Goal: Check status: Check status

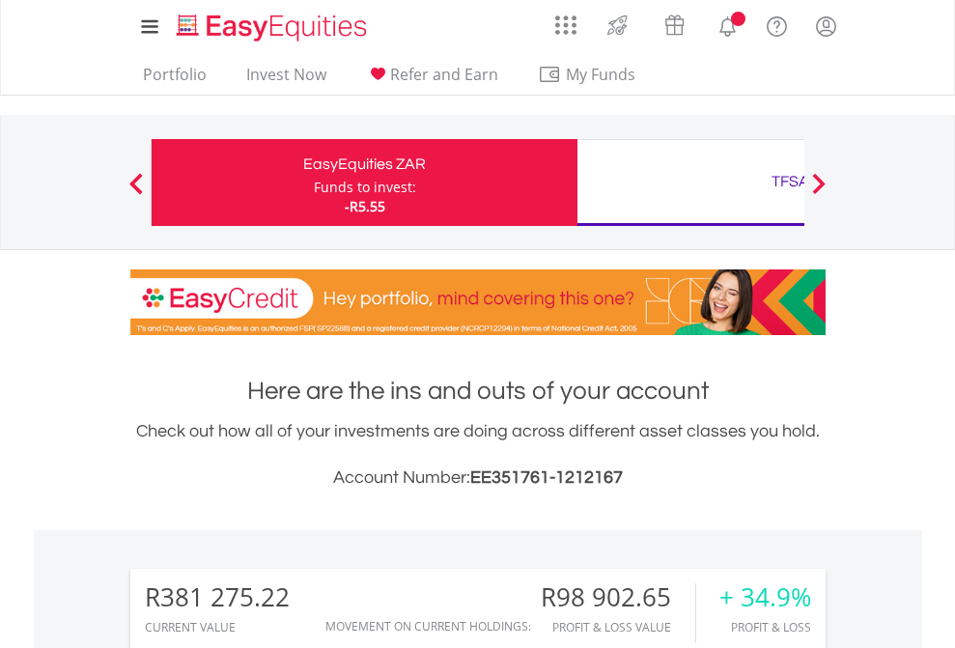
click at [314, 183] on div "Funds to invest:" at bounding box center [365, 187] width 102 height 19
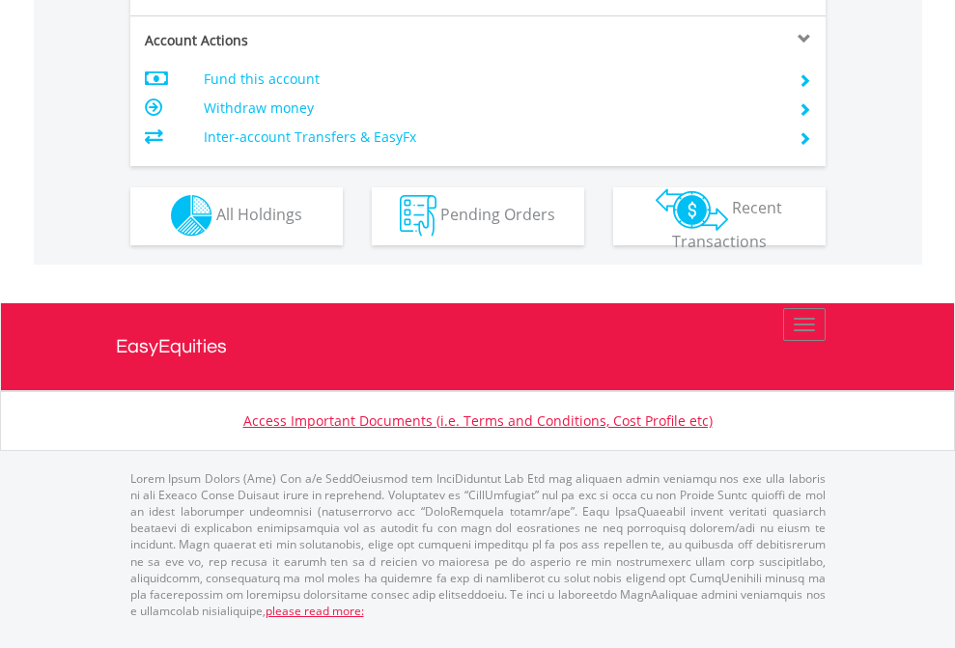
scroll to position [1806, 0]
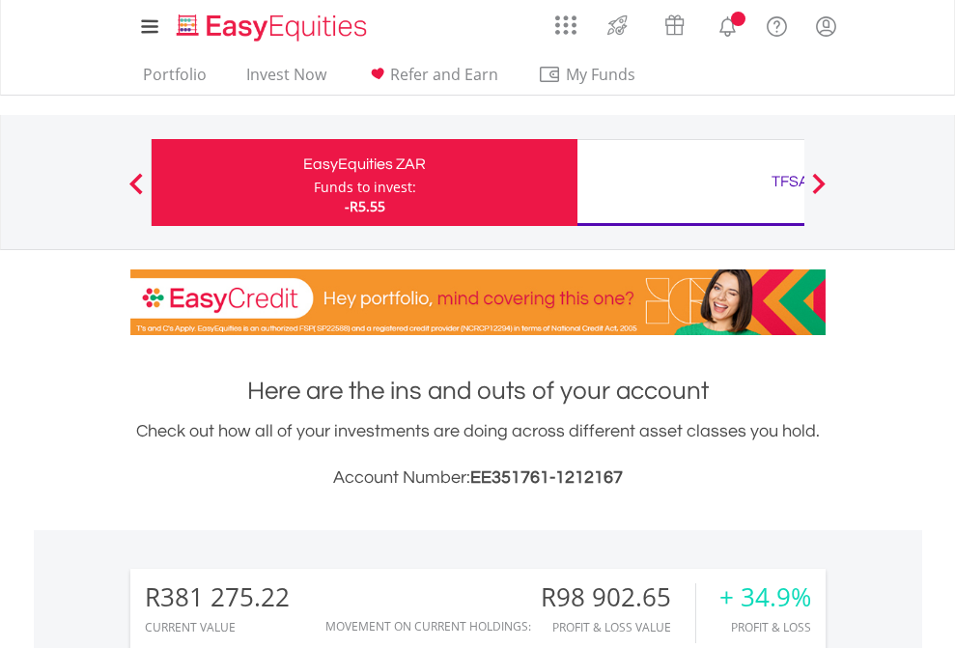
scroll to position [185, 303]
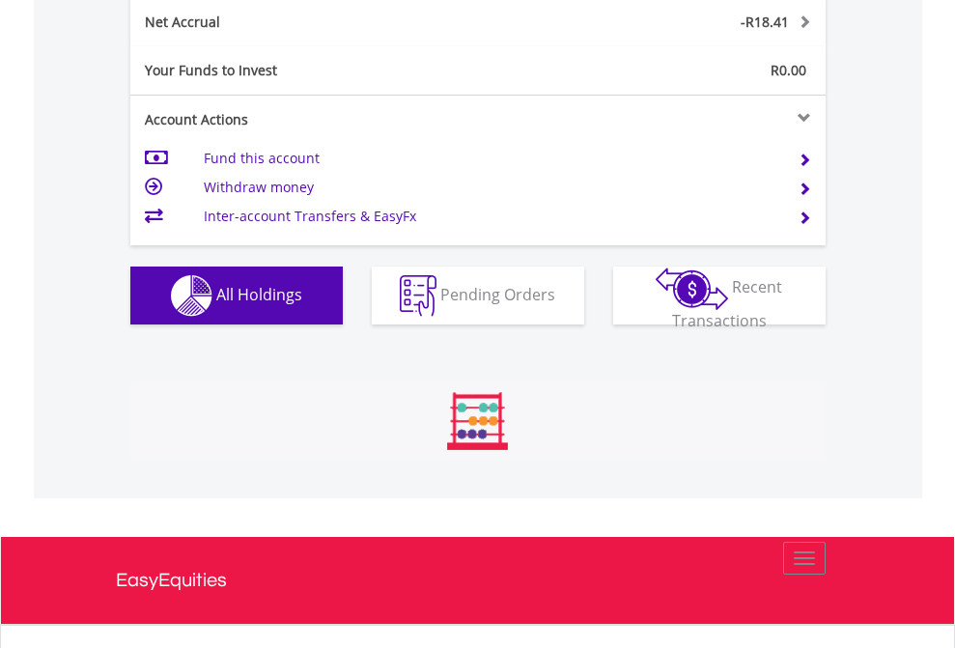
scroll to position [185, 303]
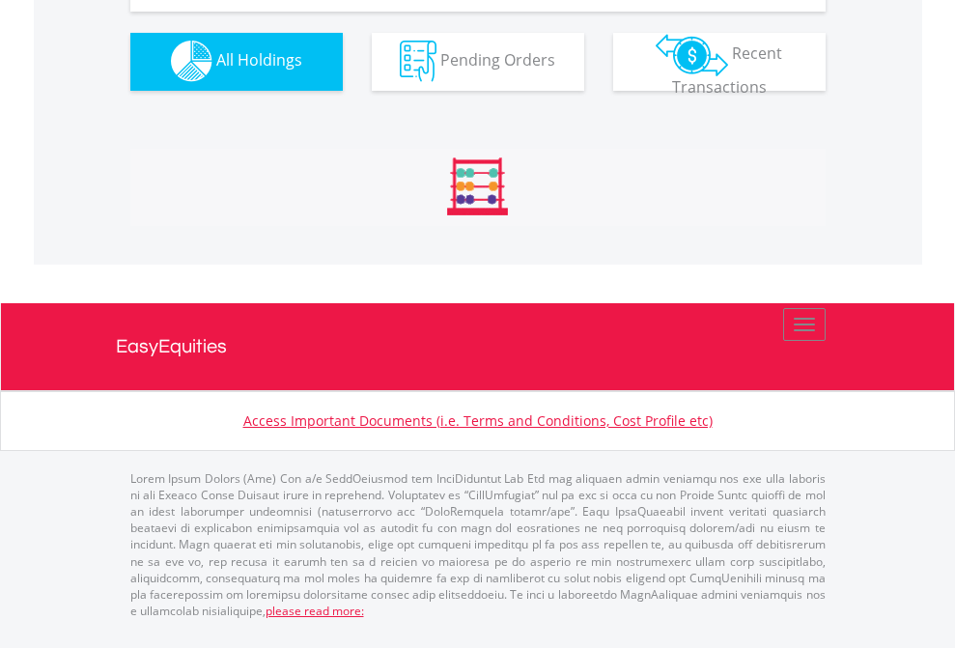
scroll to position [1913, 0]
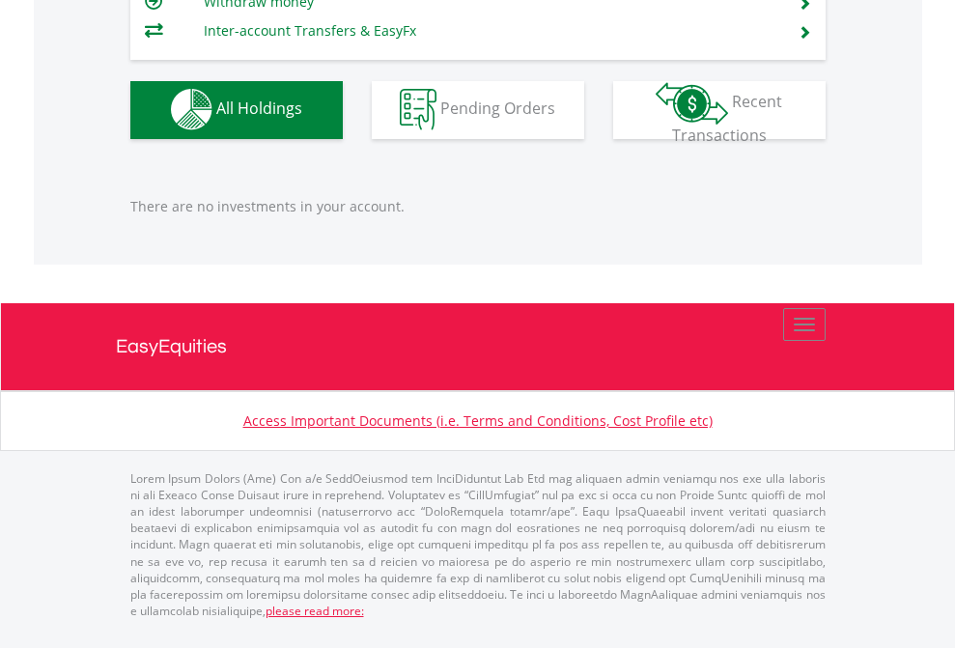
scroll to position [185, 303]
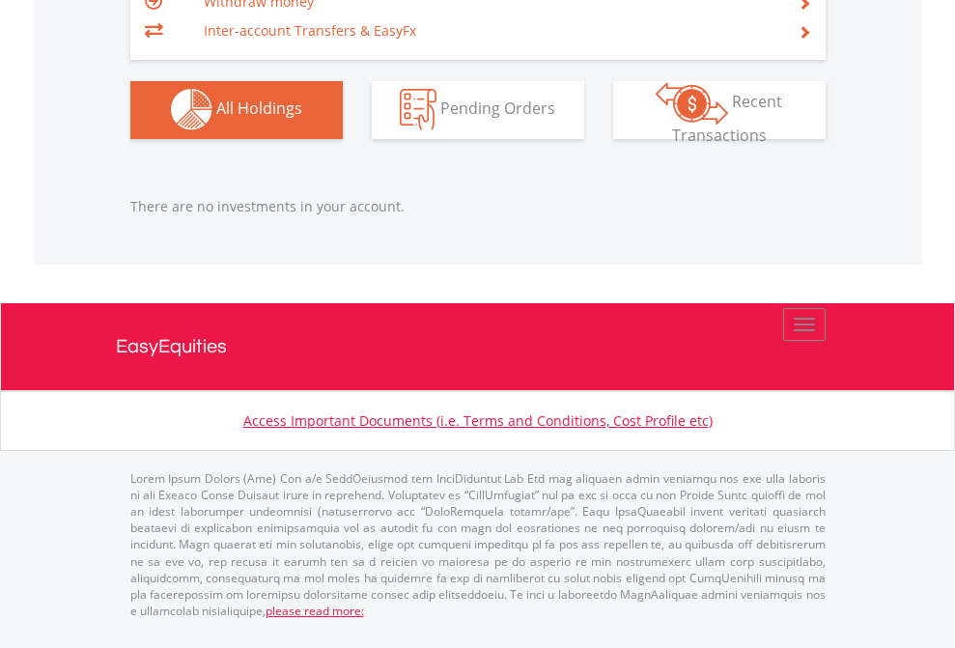
scroll to position [185, 303]
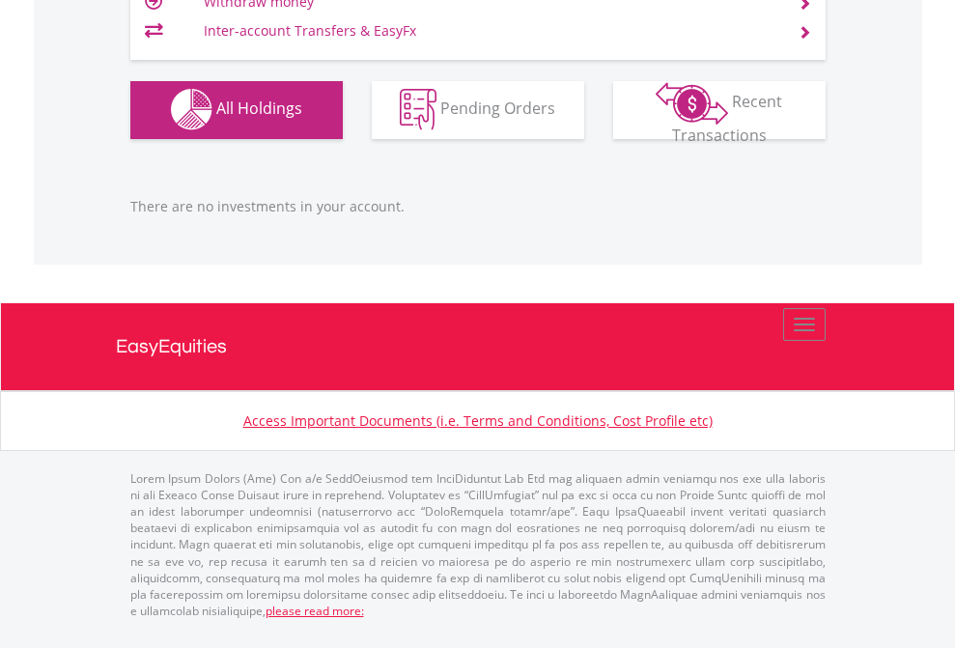
scroll to position [185, 303]
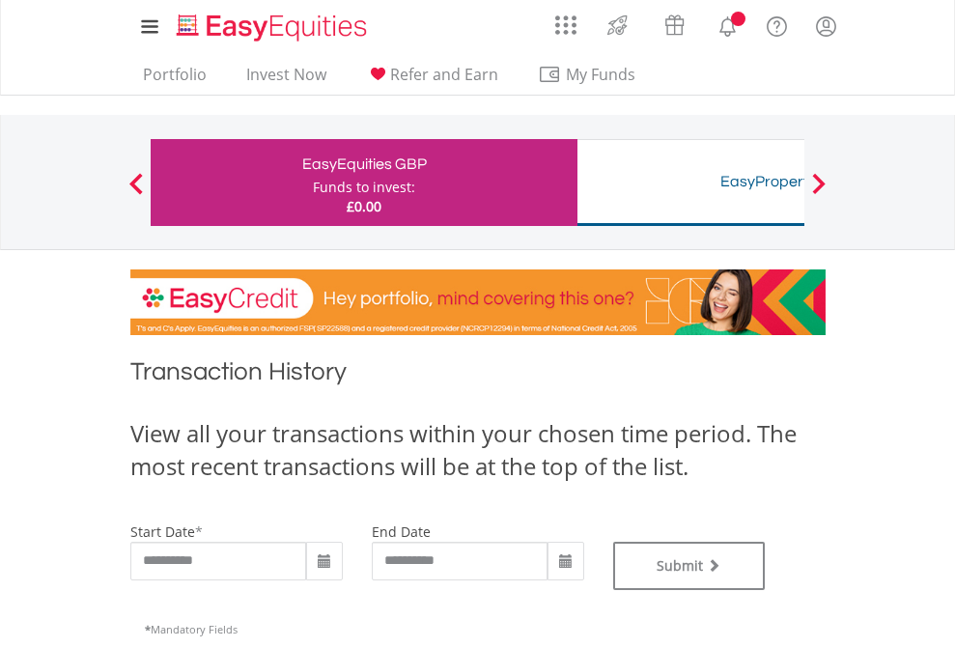
type input "**********"
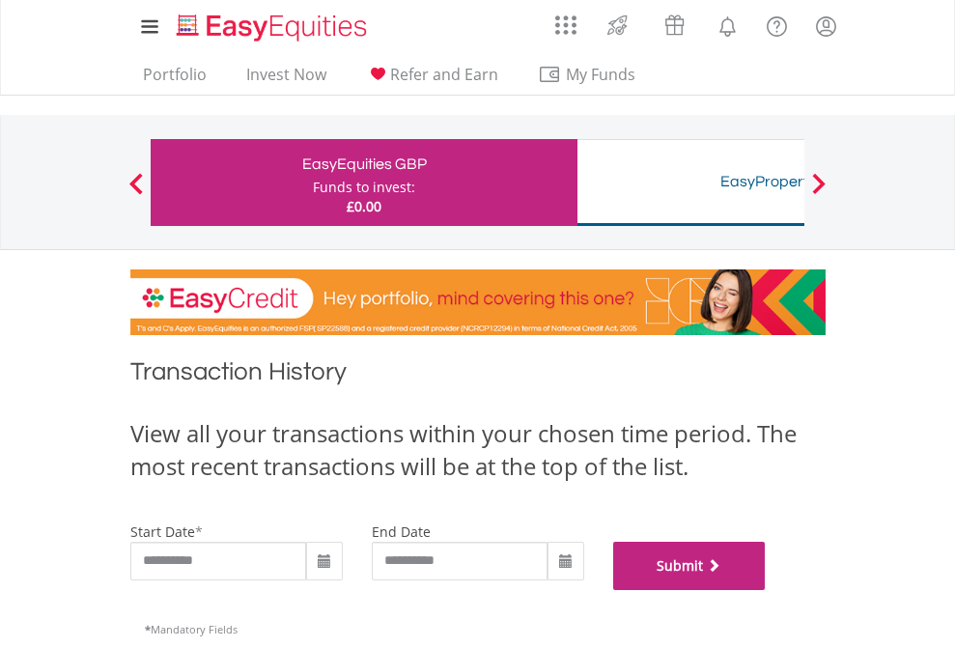
click at [766, 590] on button "Submit" at bounding box center [689, 566] width 153 height 48
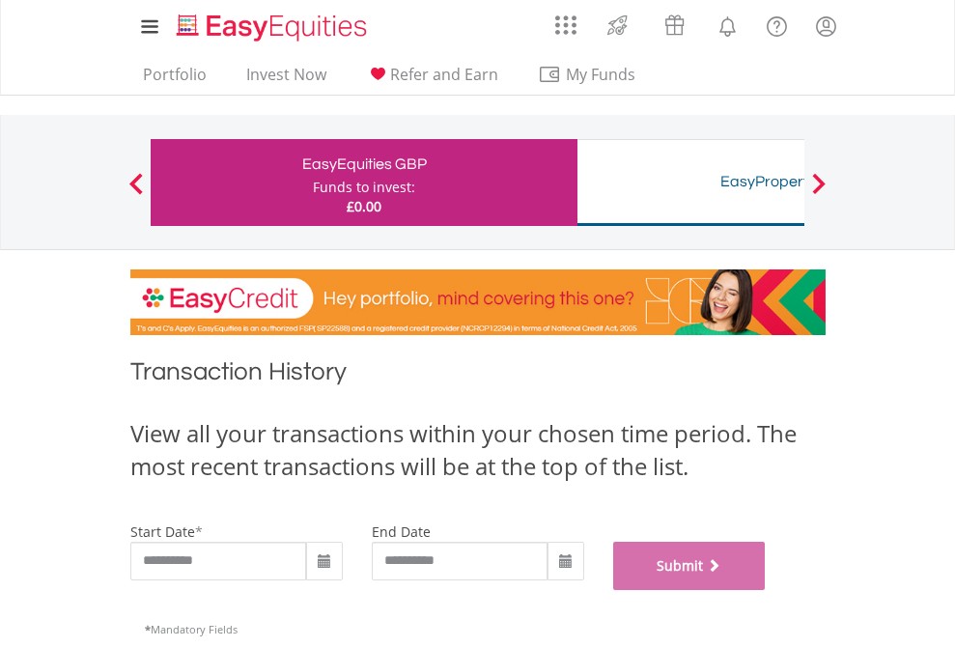
scroll to position [783, 0]
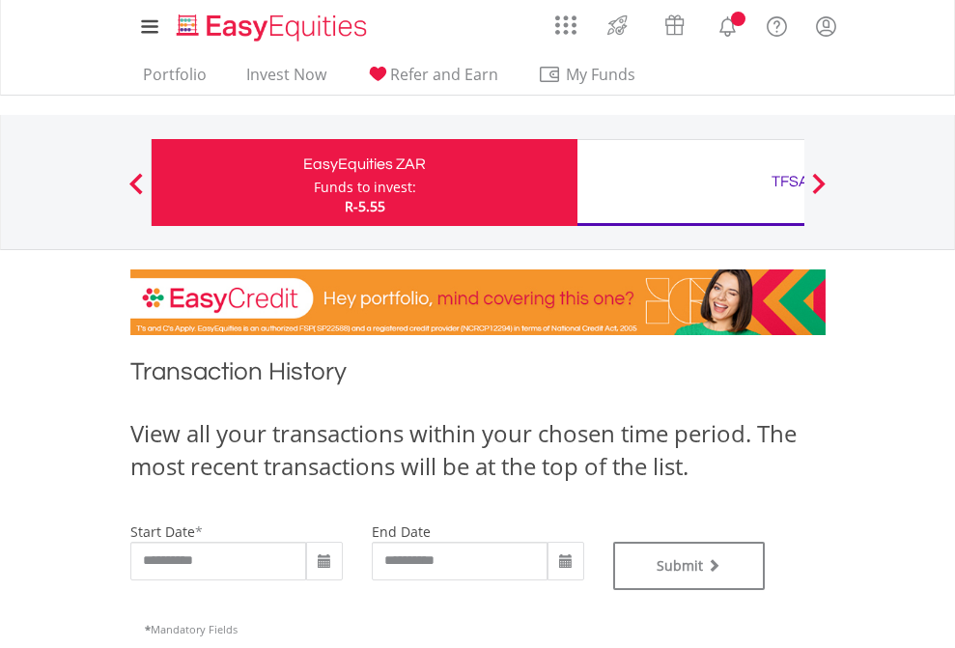
click at [691, 183] on div "TFSA" at bounding box center [790, 181] width 403 height 27
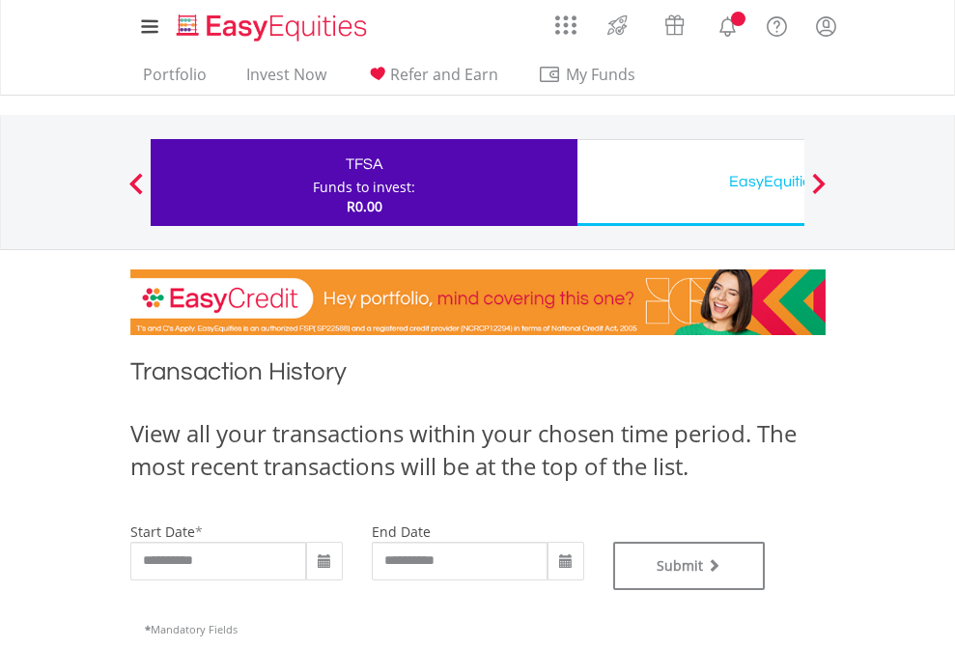
type input "**********"
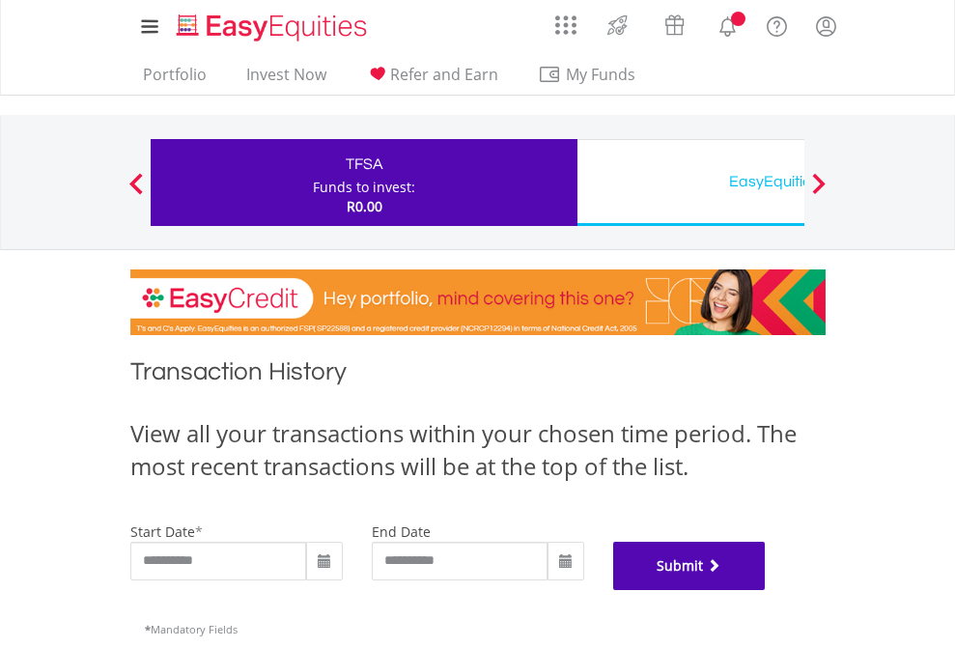
click at [766, 590] on button "Submit" at bounding box center [689, 566] width 153 height 48
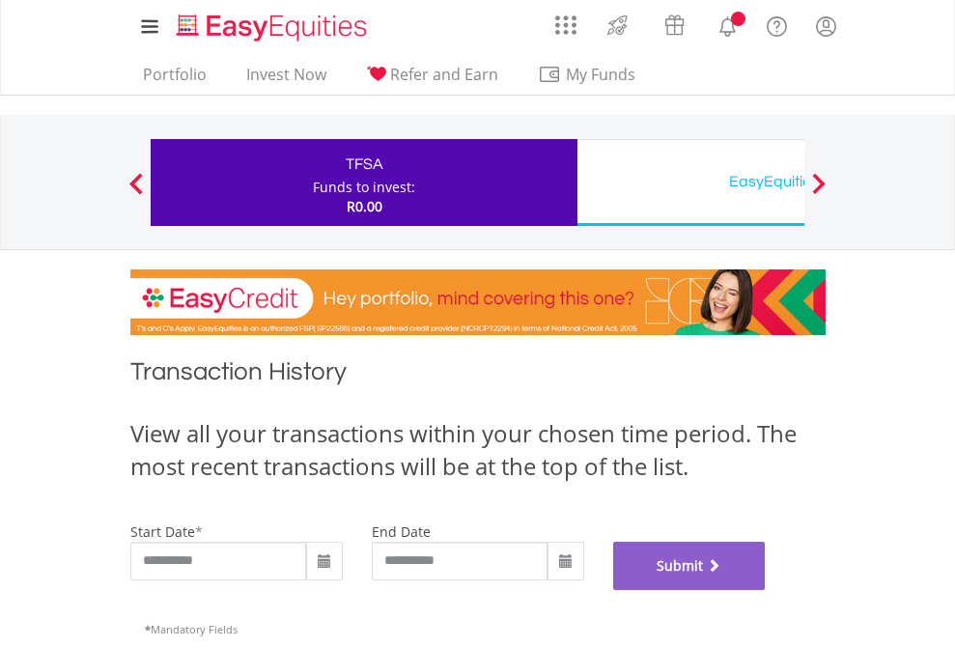
scroll to position [783, 0]
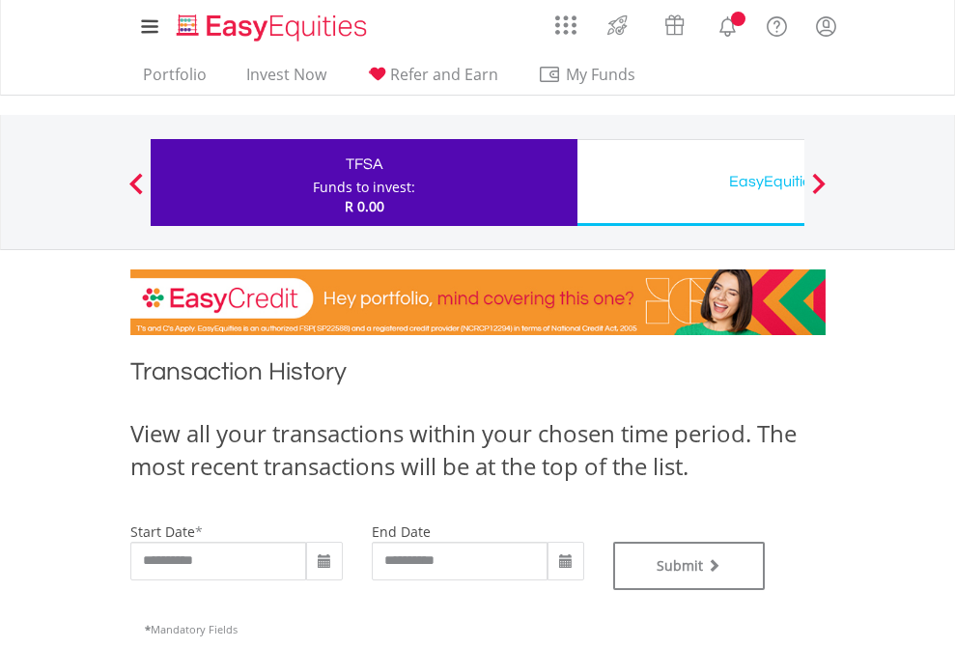
click at [691, 183] on div "EasyEquities USD" at bounding box center [790, 181] width 403 height 27
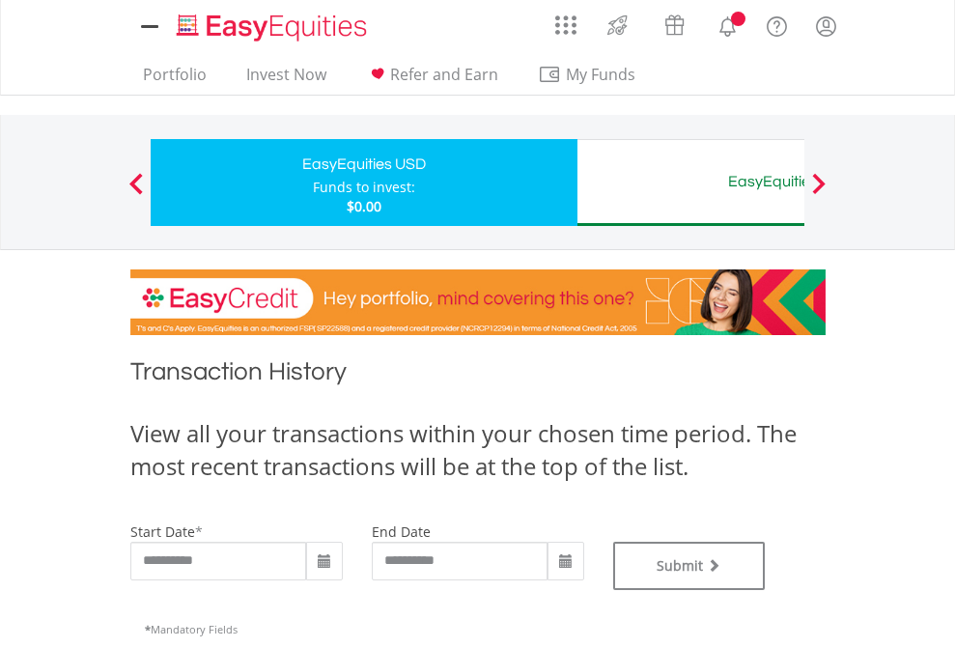
type input "**********"
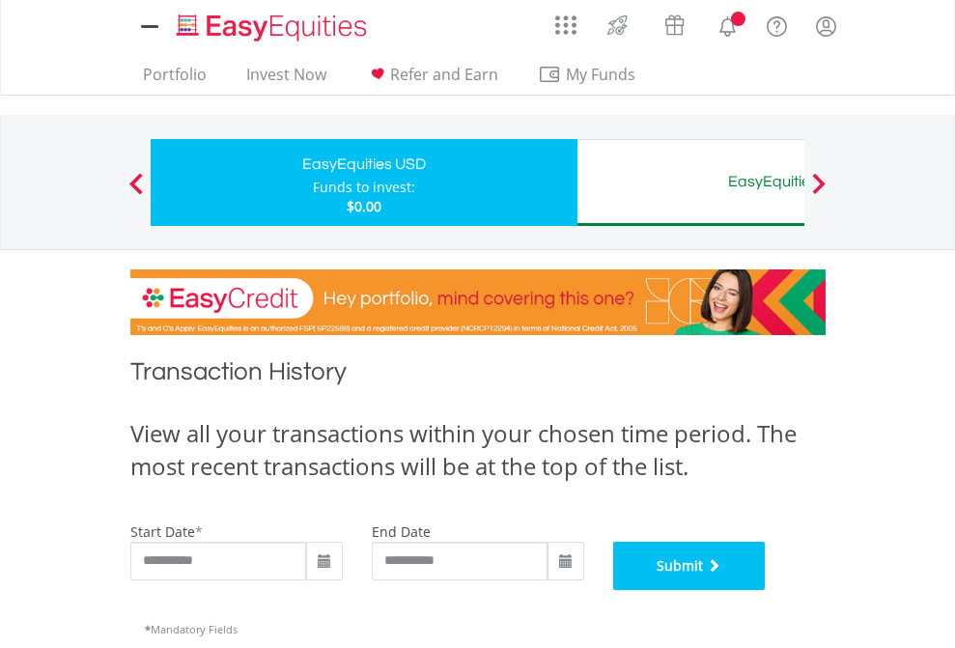
click at [766, 590] on button "Submit" at bounding box center [689, 566] width 153 height 48
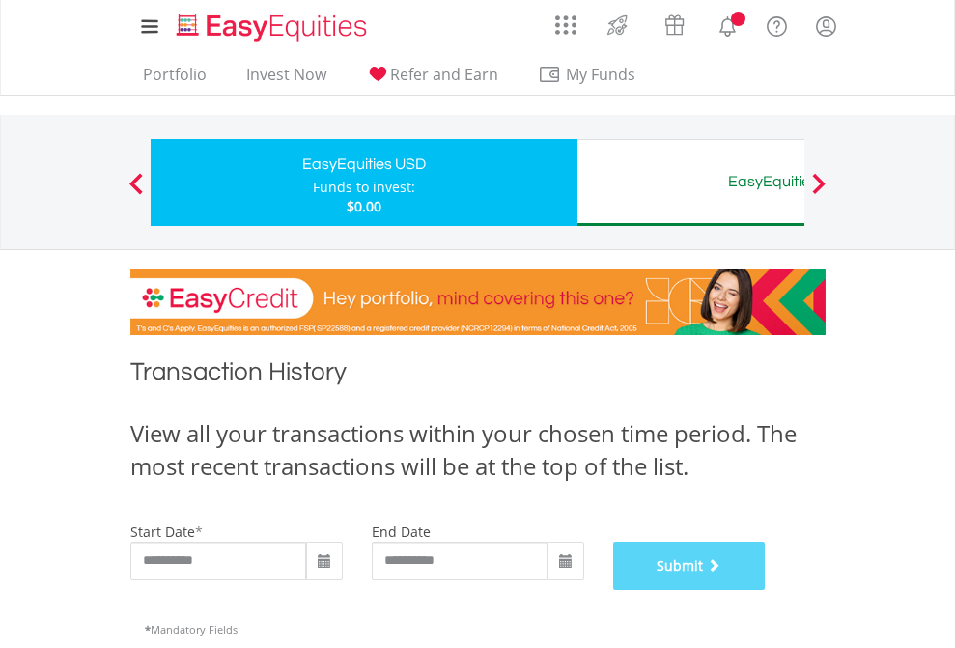
scroll to position [783, 0]
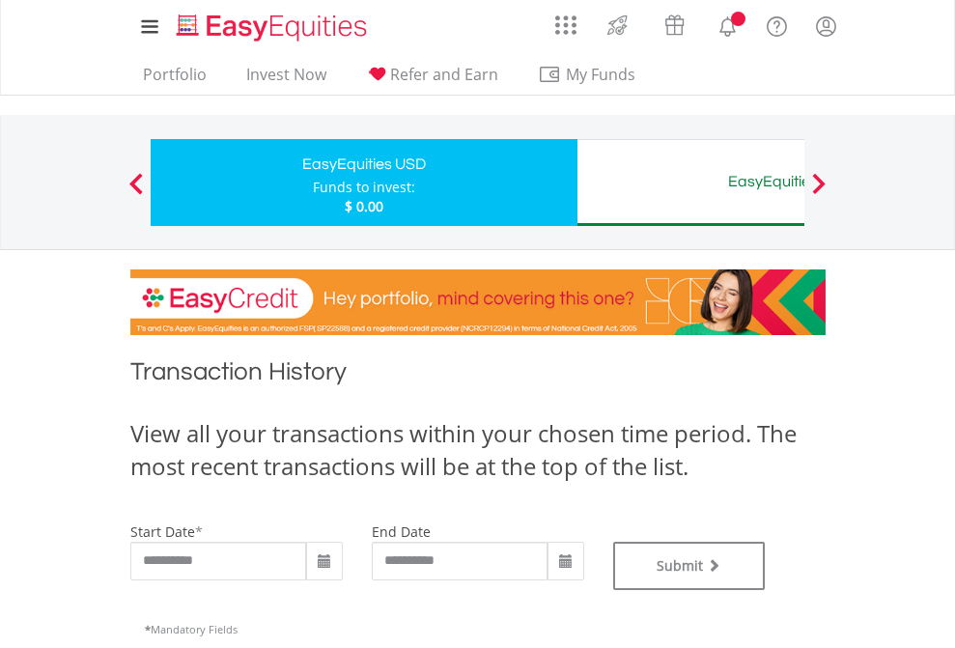
click at [691, 183] on div "EasyEquities AUD" at bounding box center [790, 181] width 403 height 27
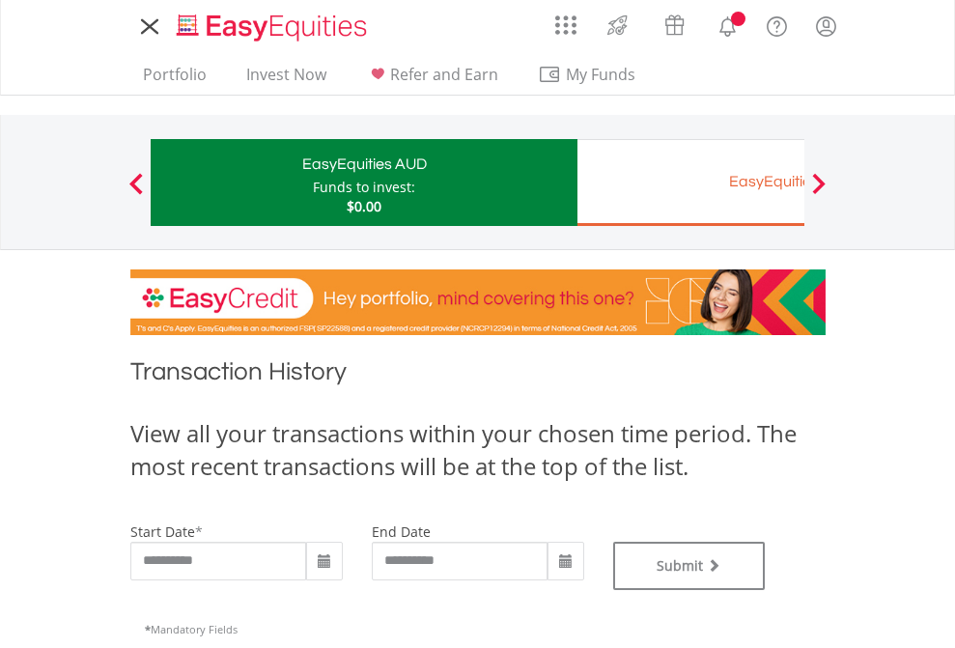
type input "**********"
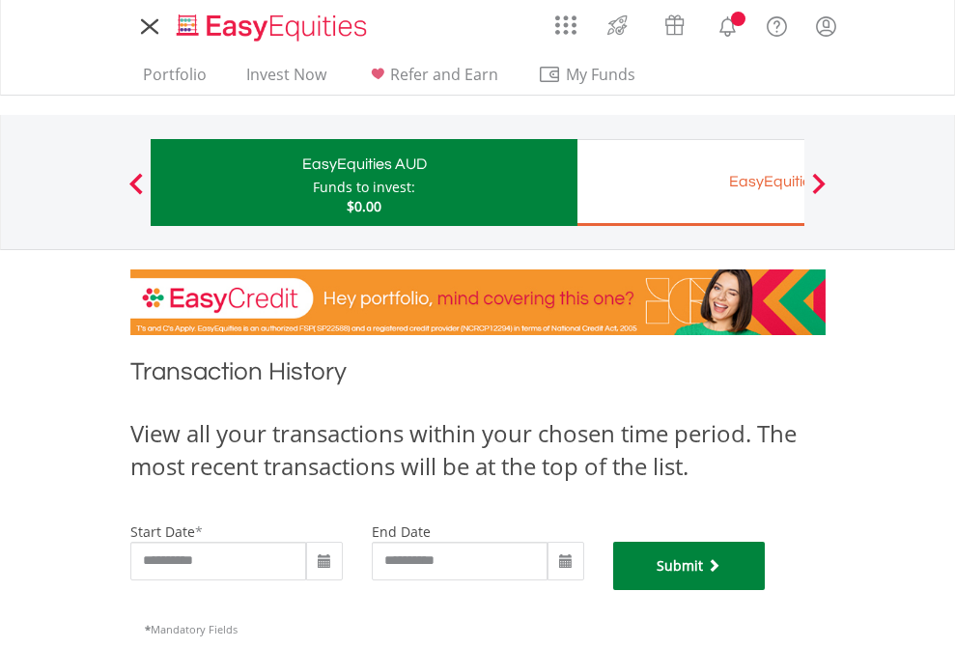
click at [766, 590] on button "Submit" at bounding box center [689, 566] width 153 height 48
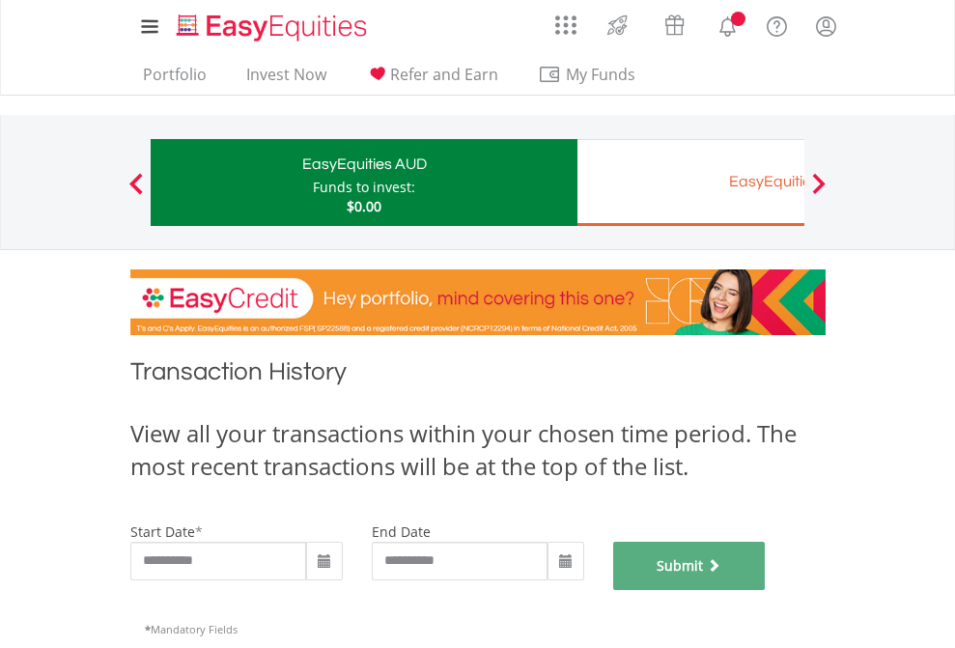
scroll to position [783, 0]
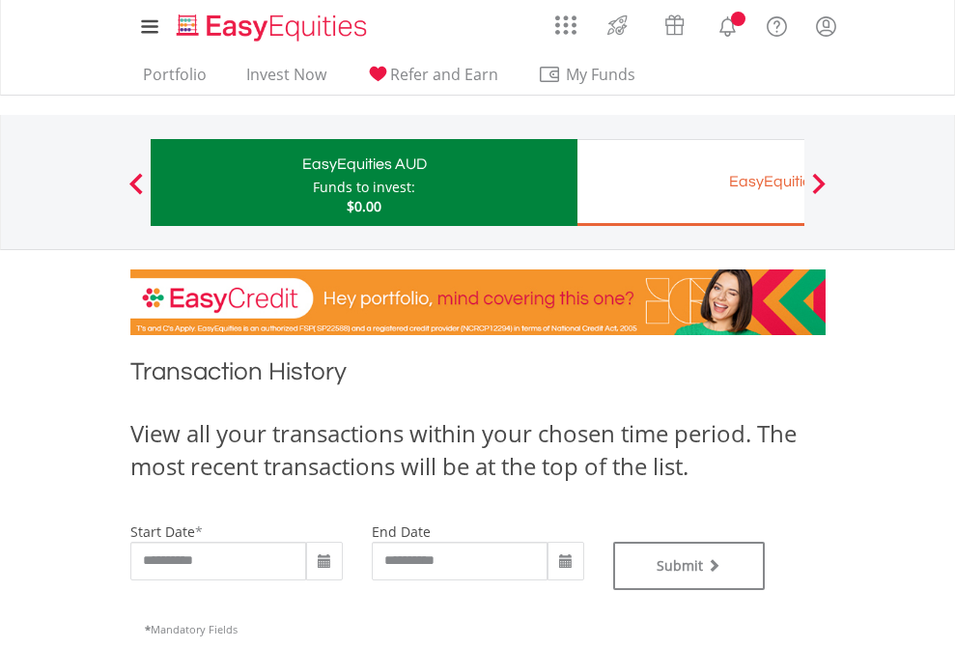
click at [691, 183] on div "EasyEquities EUR" at bounding box center [790, 181] width 403 height 27
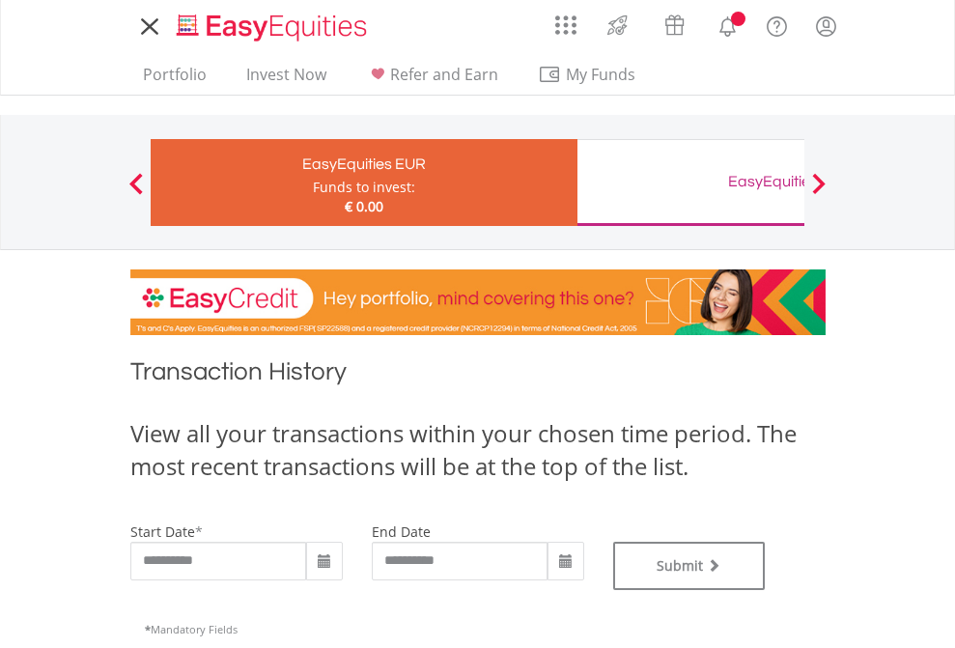
type input "**********"
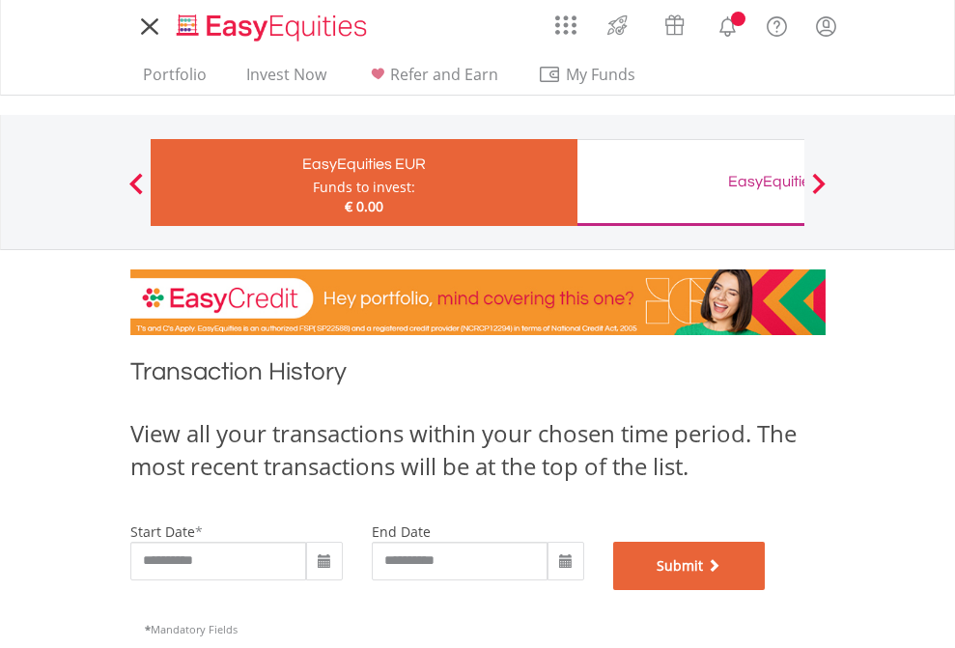
click at [766, 590] on button "Submit" at bounding box center [689, 566] width 153 height 48
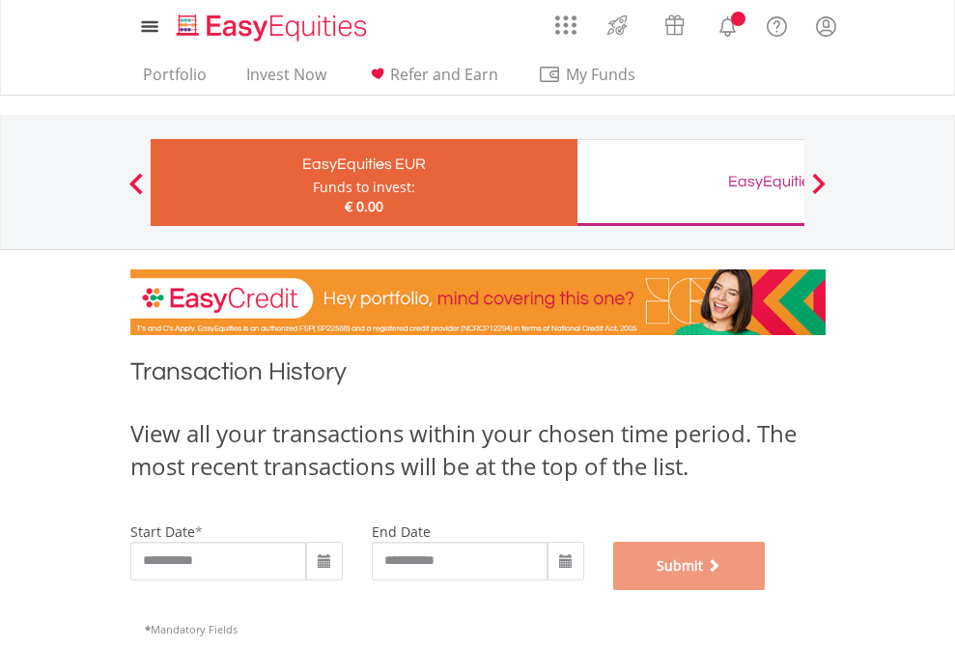
scroll to position [783, 0]
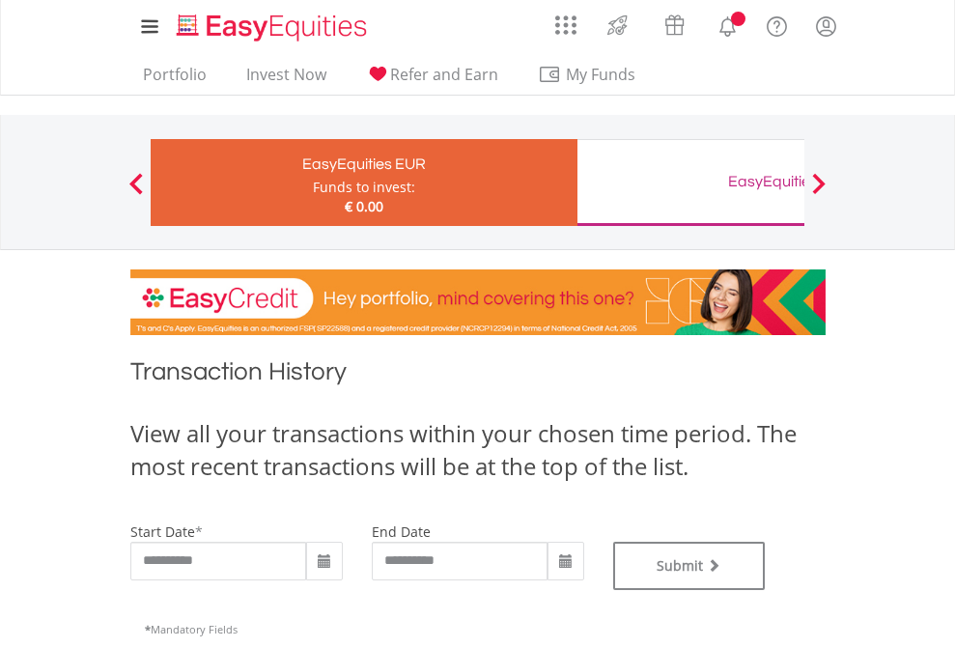
click at [691, 183] on div "EasyEquities GBP" at bounding box center [790, 181] width 403 height 27
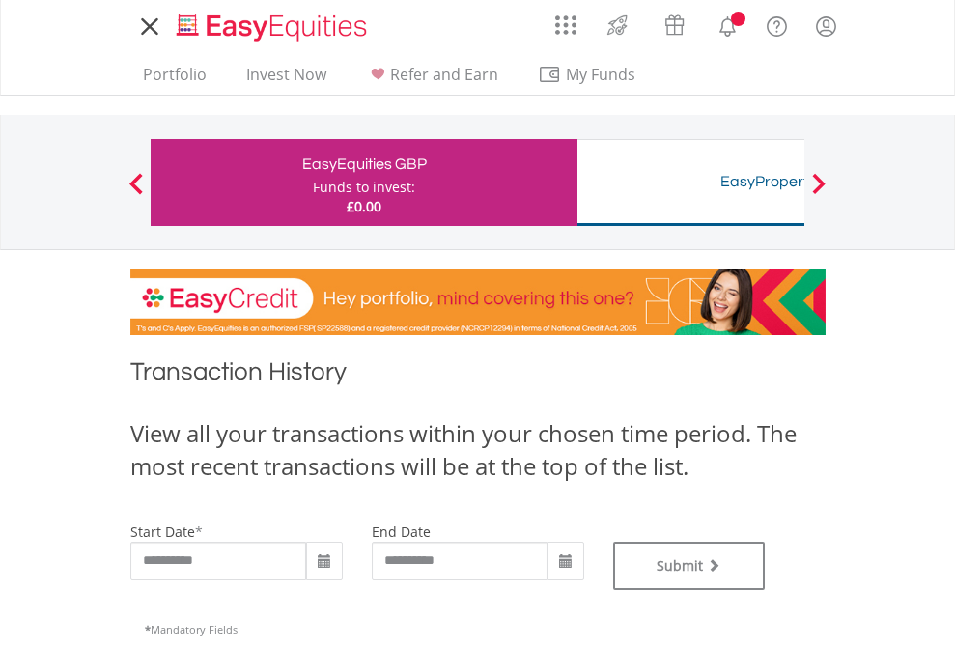
type input "**********"
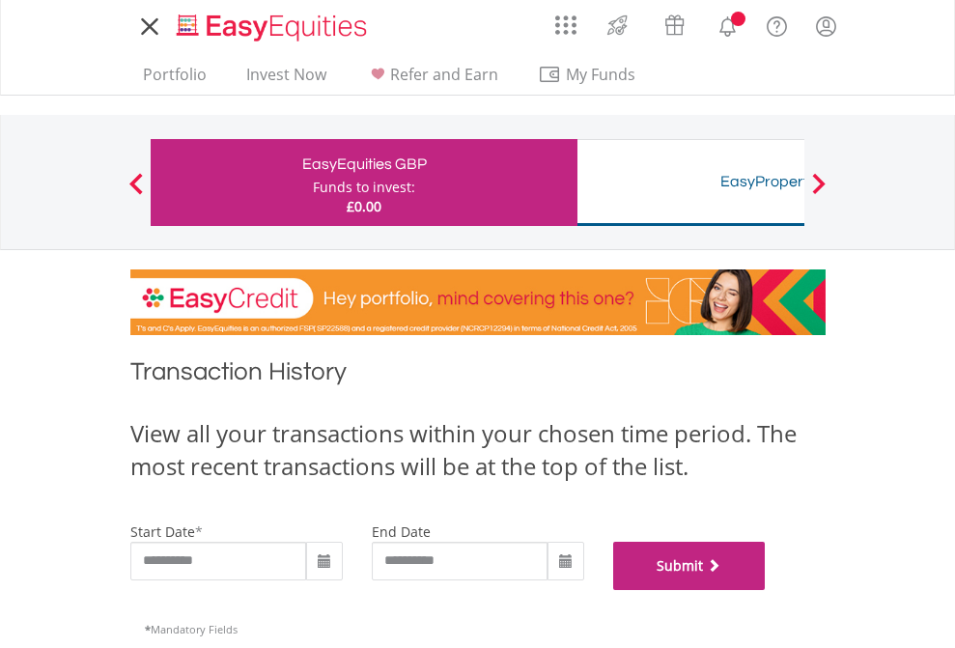
click at [766, 590] on button "Submit" at bounding box center [689, 566] width 153 height 48
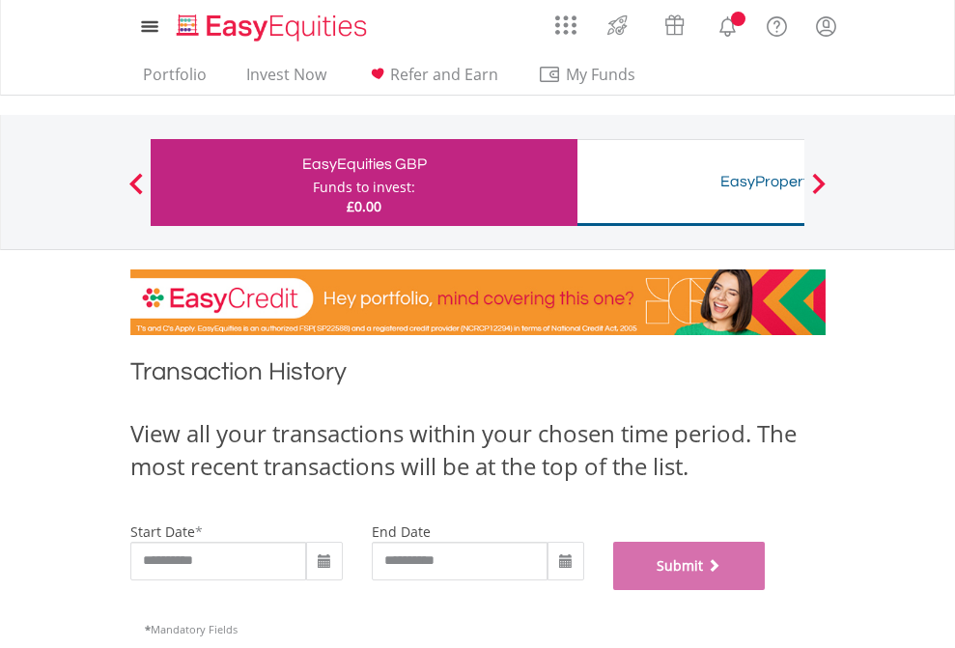
scroll to position [783, 0]
